Goal: Task Accomplishment & Management: Manage account settings

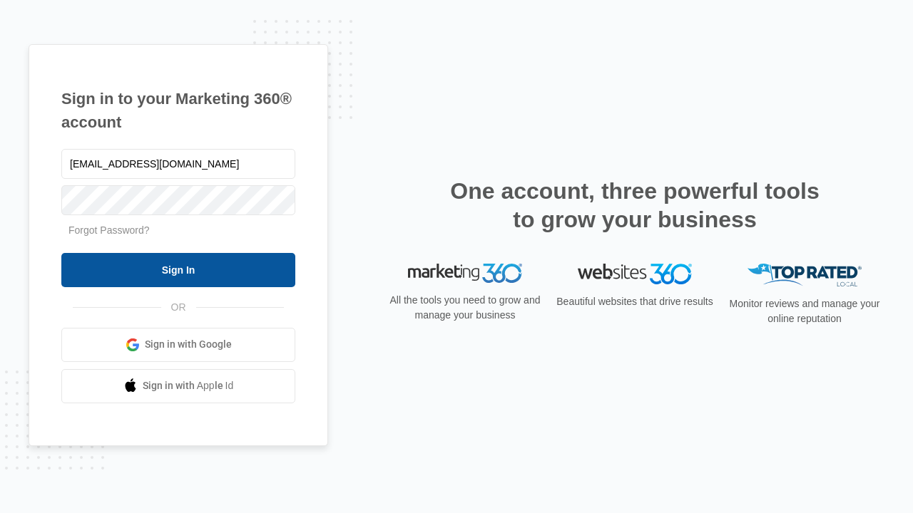
click at [178, 269] on input "Sign In" at bounding box center [178, 270] width 234 height 34
